Goal: Task Accomplishment & Management: Manage account settings

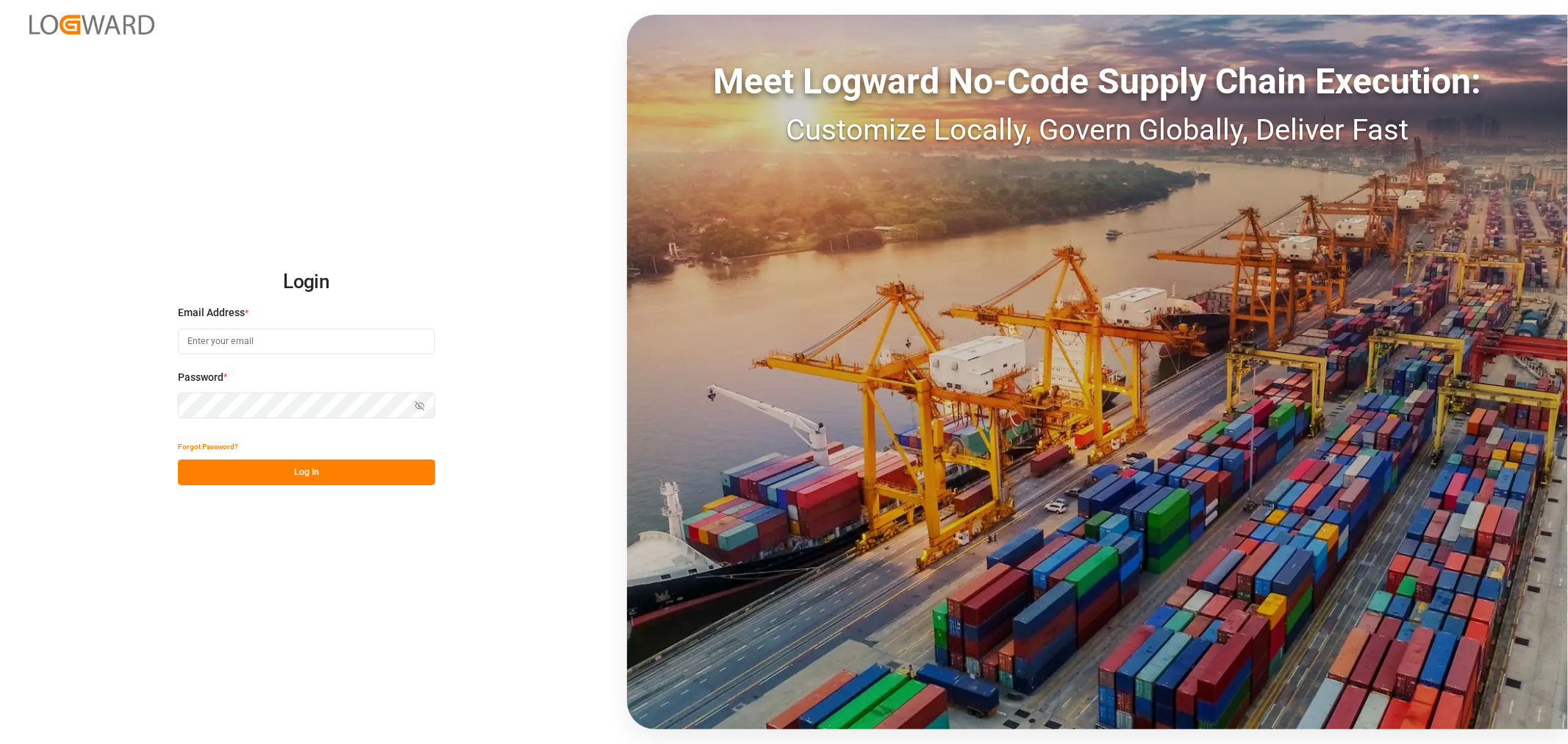
type input "[EMAIL_ADDRESS][DOMAIN_NAME]"
click at [305, 471] on button "Log In" at bounding box center [307, 472] width 257 height 26
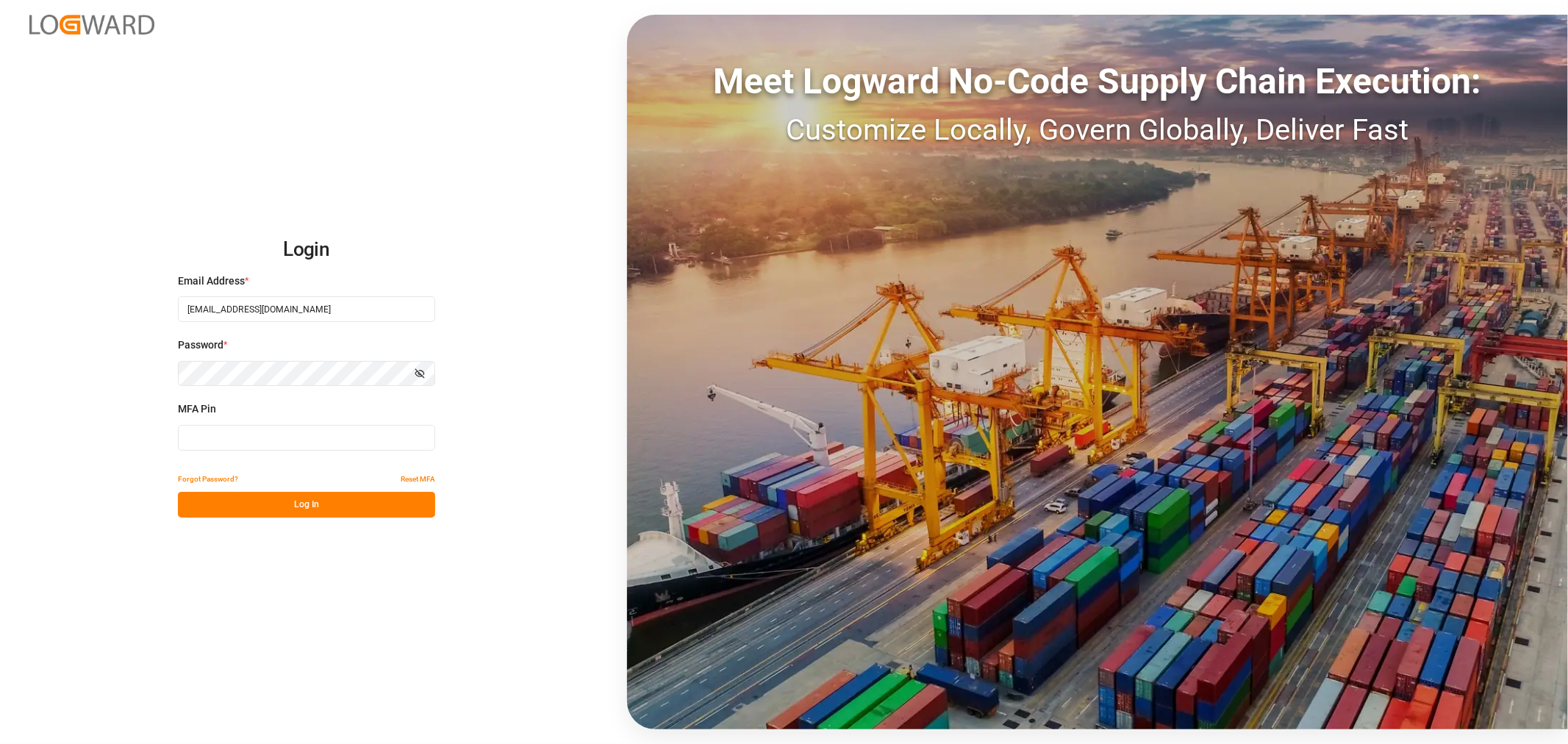
click at [218, 434] on input at bounding box center [307, 437] width 257 height 26
click at [223, 434] on input at bounding box center [307, 437] width 257 height 26
type input "820501"
click at [322, 502] on button "Log In" at bounding box center [307, 505] width 257 height 26
